Goal: Information Seeking & Learning: Learn about a topic

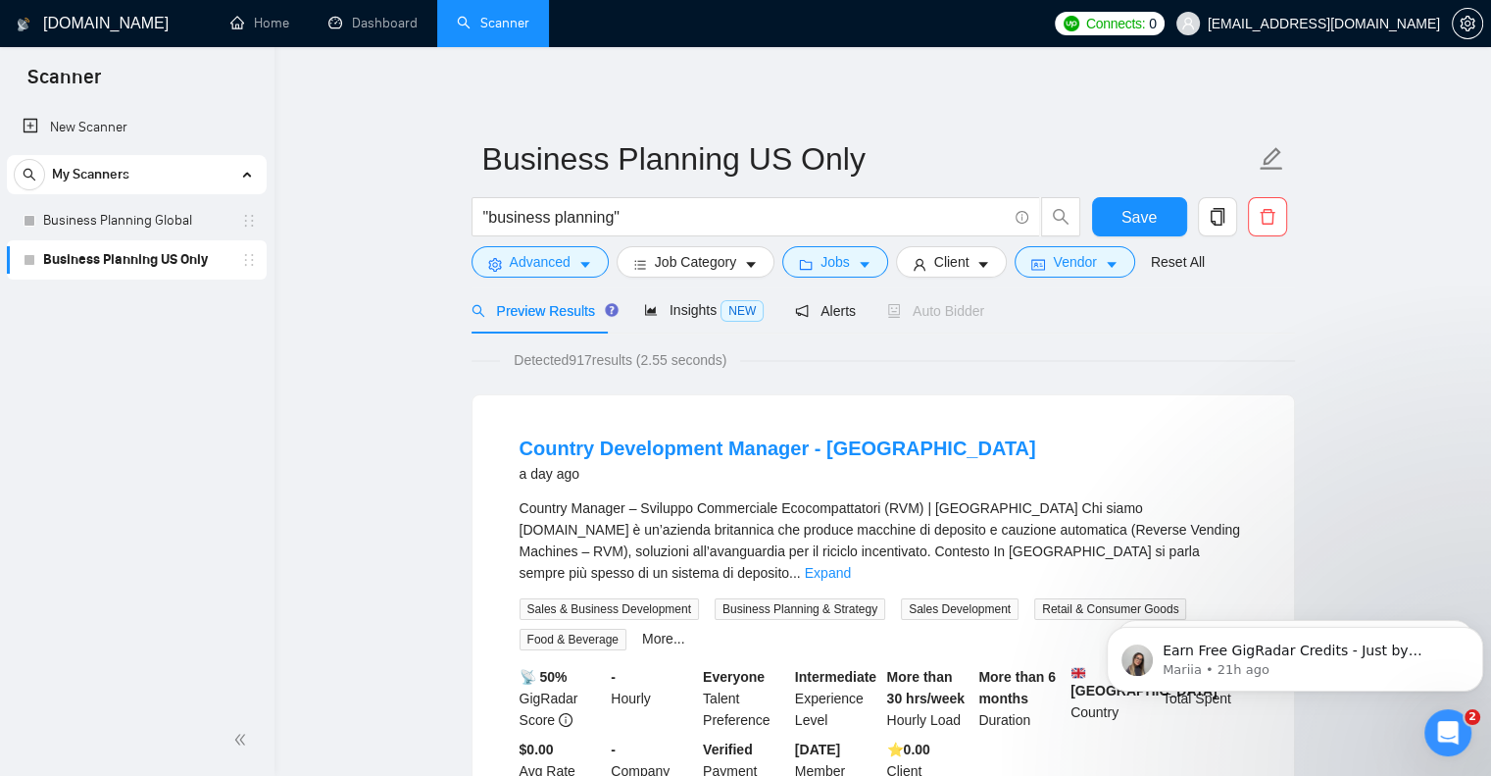
scroll to position [2, 0]
click at [276, 19] on link "Home" at bounding box center [259, 23] width 59 height 17
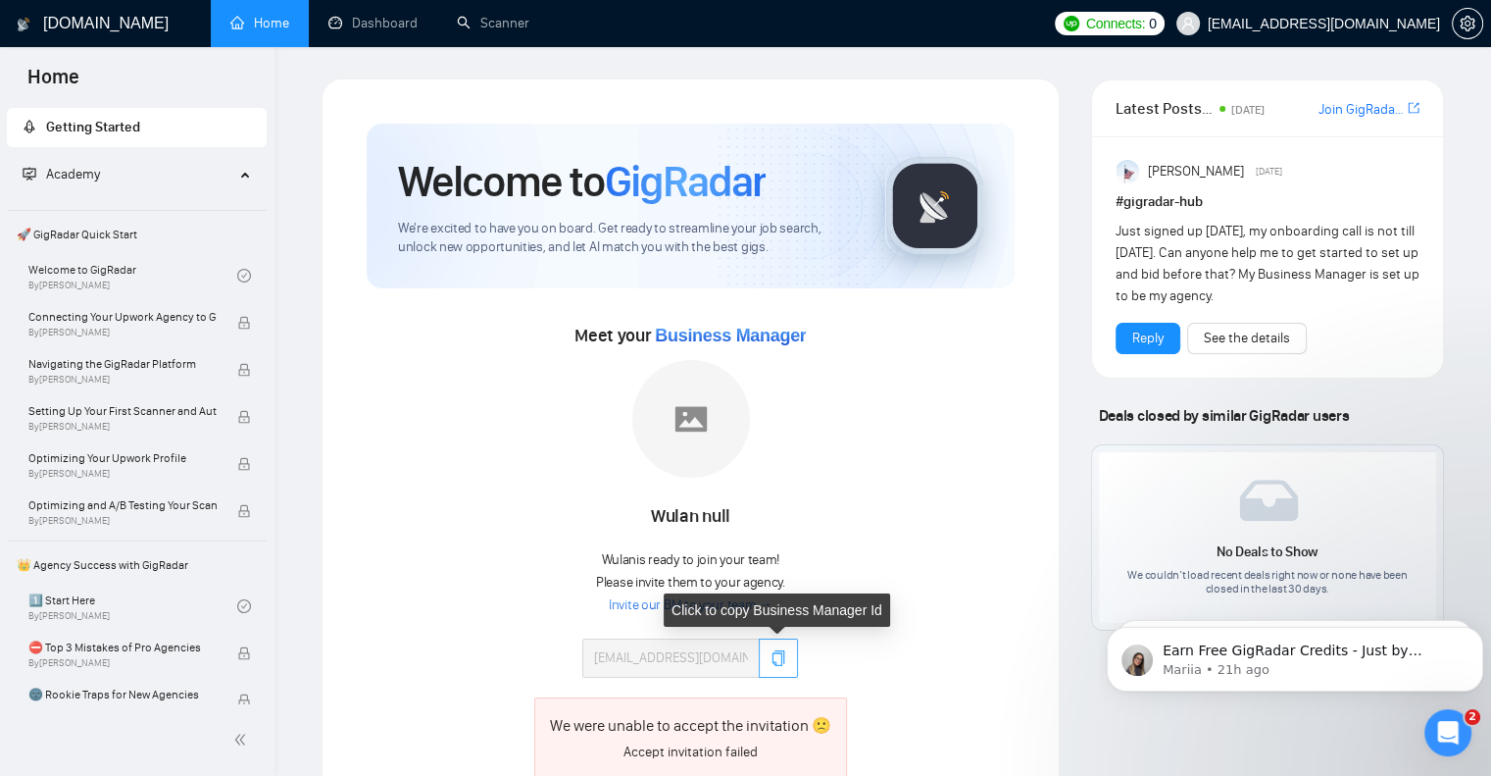
click at [771, 652] on icon "copy" at bounding box center [779, 658] width 16 height 16
click at [695, 606] on link "Invite our BM to your team →" at bounding box center [691, 605] width 164 height 19
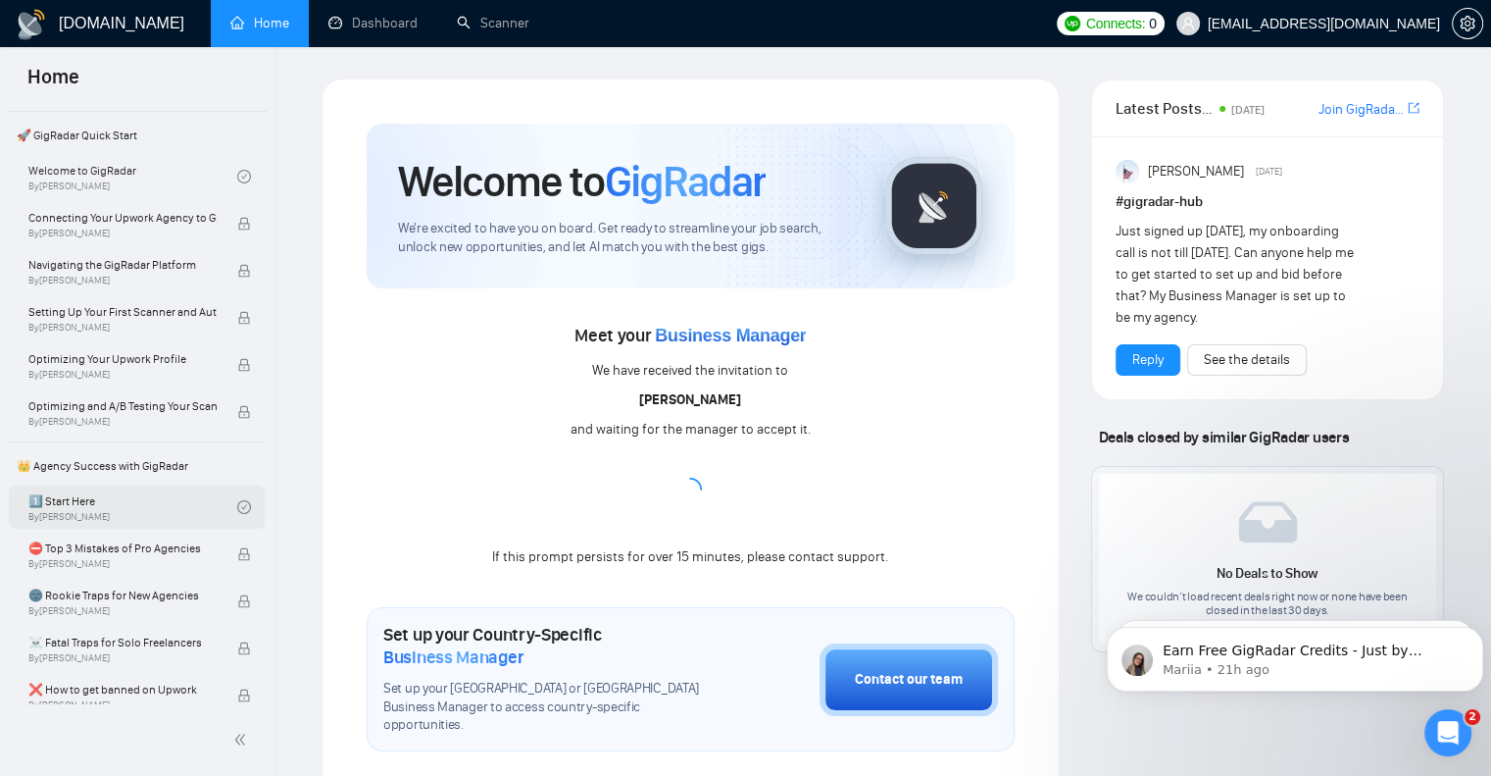
scroll to position [196, 0]
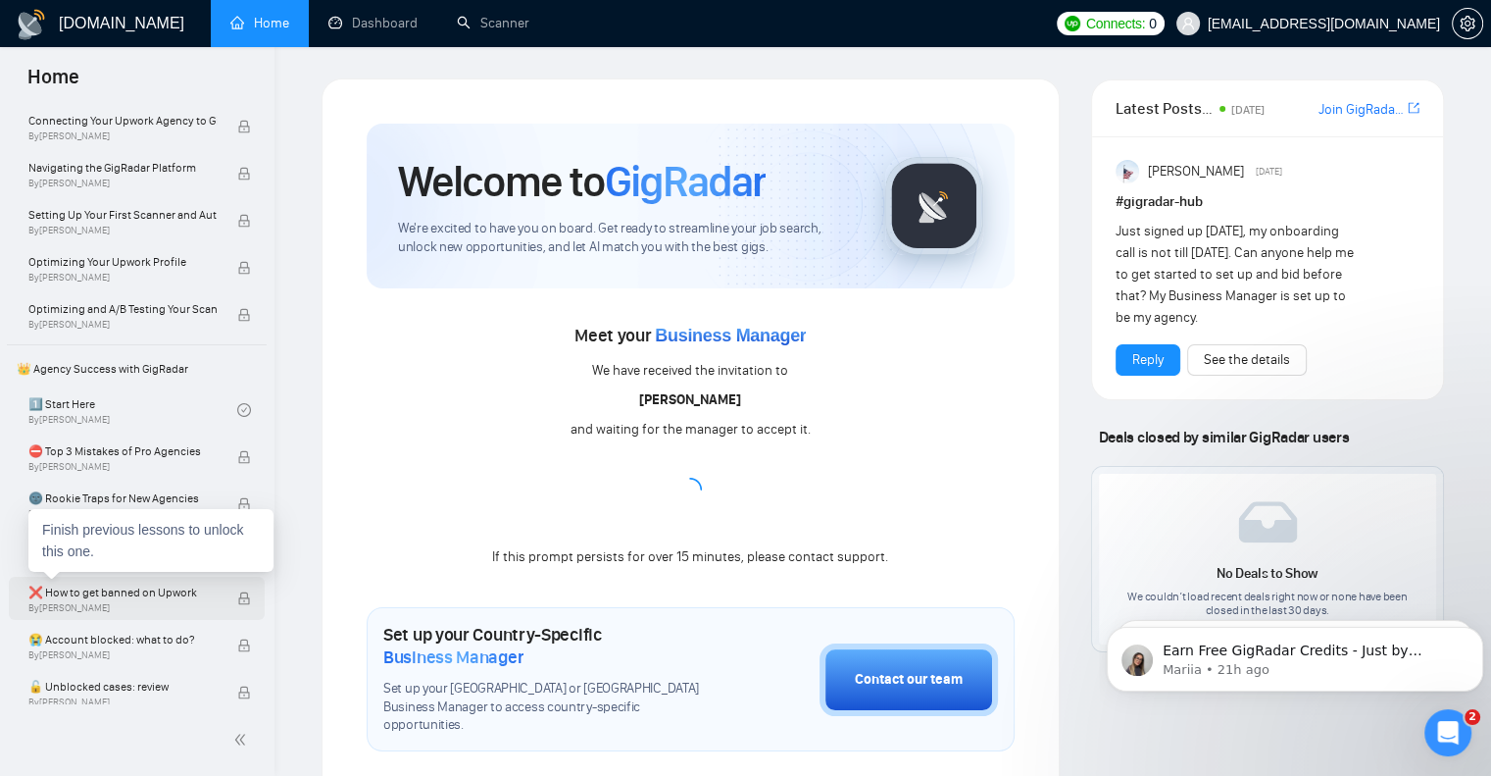
click at [131, 595] on span "❌ How to get banned on Upwork" at bounding box center [122, 592] width 188 height 20
